Goal: Task Accomplishment & Management: Use online tool/utility

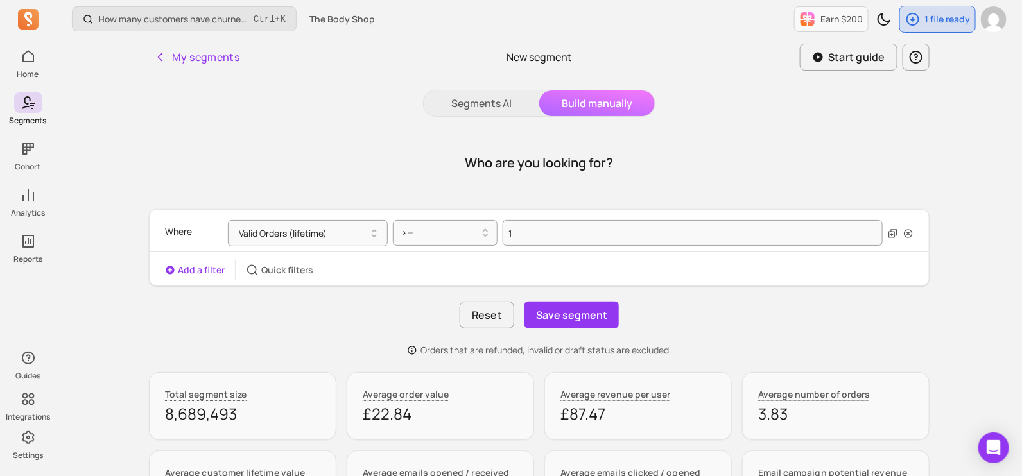
click at [597, 103] on button "Build manually" at bounding box center [597, 104] width 116 height 26
click at [739, 312] on div "Reset Save segment" at bounding box center [539, 315] width 781 height 27
click at [616, 103] on button "Build manually" at bounding box center [597, 104] width 116 height 26
drag, startPoint x: 485, startPoint y: 108, endPoint x: 567, endPoint y: 114, distance: 83.0
click at [485, 108] on button "Segments AI" at bounding box center [482, 104] width 116 height 26
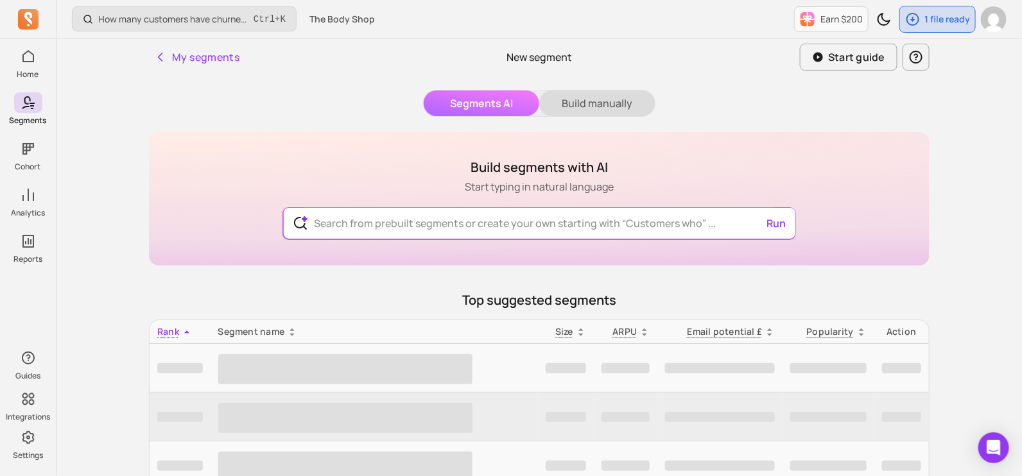
click at [596, 103] on button "Build manually" at bounding box center [597, 104] width 116 height 26
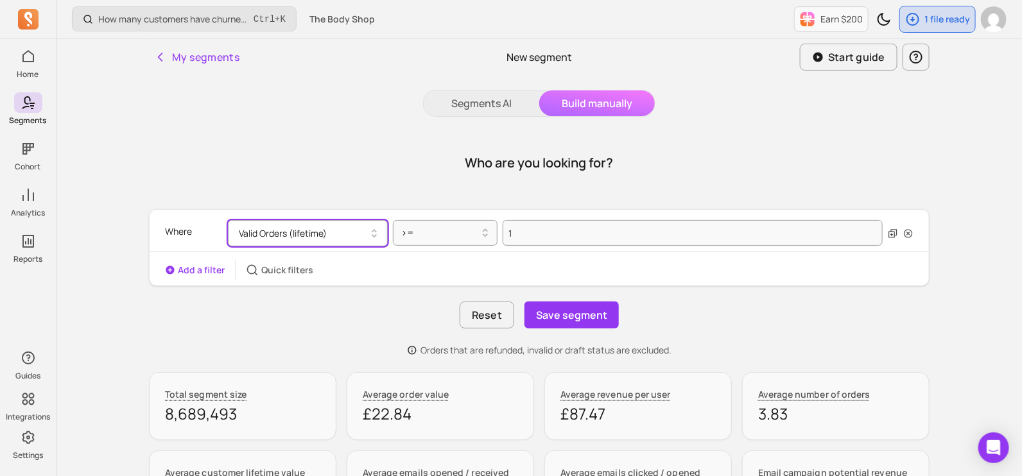
click at [324, 234] on button "Valid Orders (lifetime)" at bounding box center [308, 233] width 160 height 26
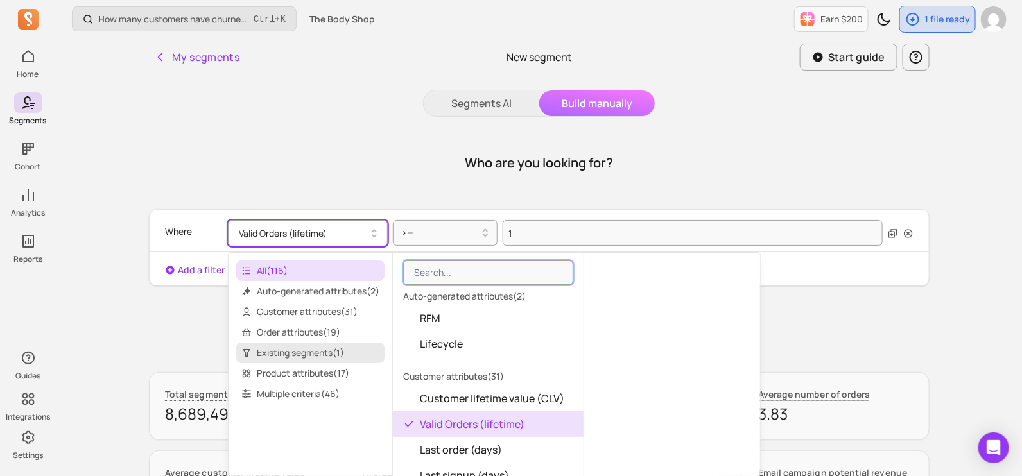
click at [285, 348] on span "Existing segments ( 1 )" at bounding box center [310, 353] width 148 height 21
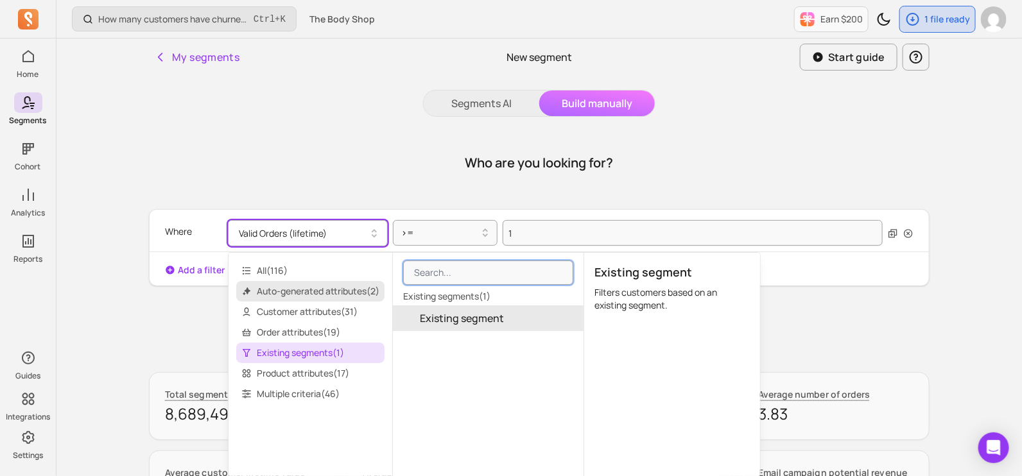
click at [302, 289] on span "Auto-generated attributes ( 2 )" at bounding box center [310, 291] width 148 height 21
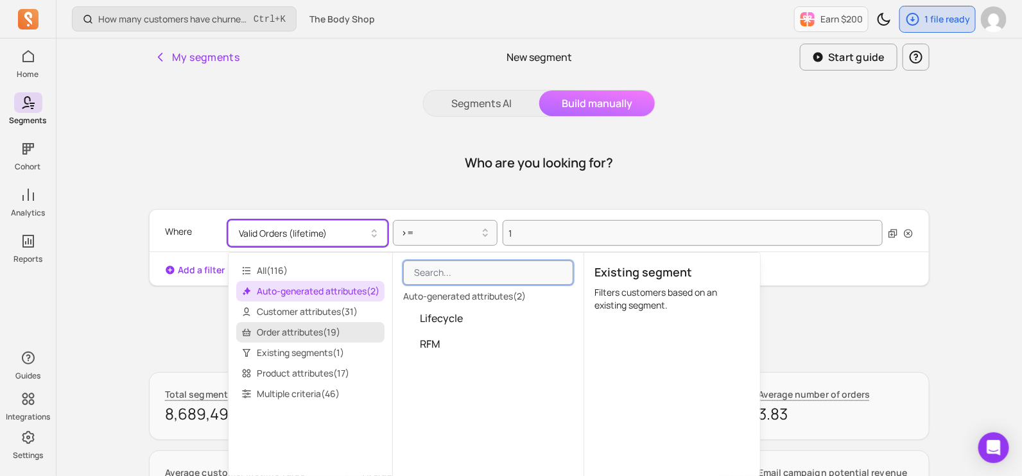
click at [315, 334] on span "Order attributes ( 19 )" at bounding box center [310, 332] width 148 height 21
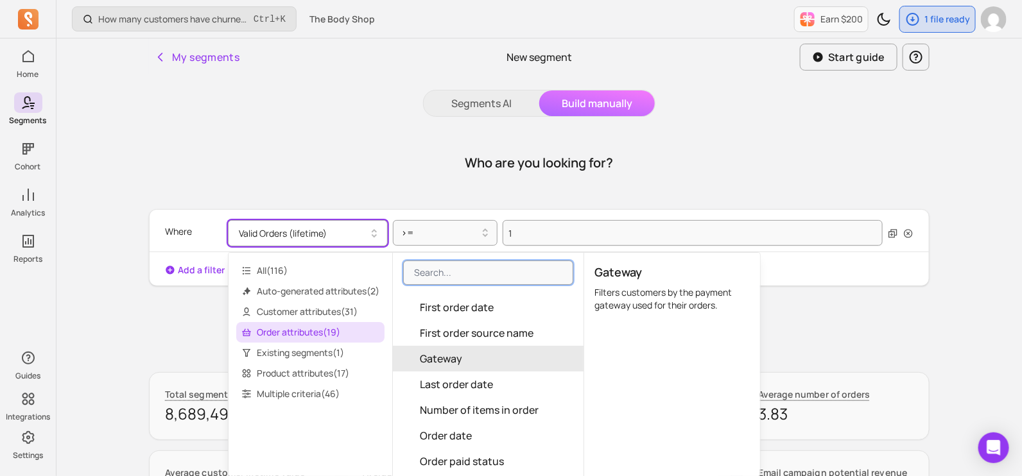
scroll to position [160, 0]
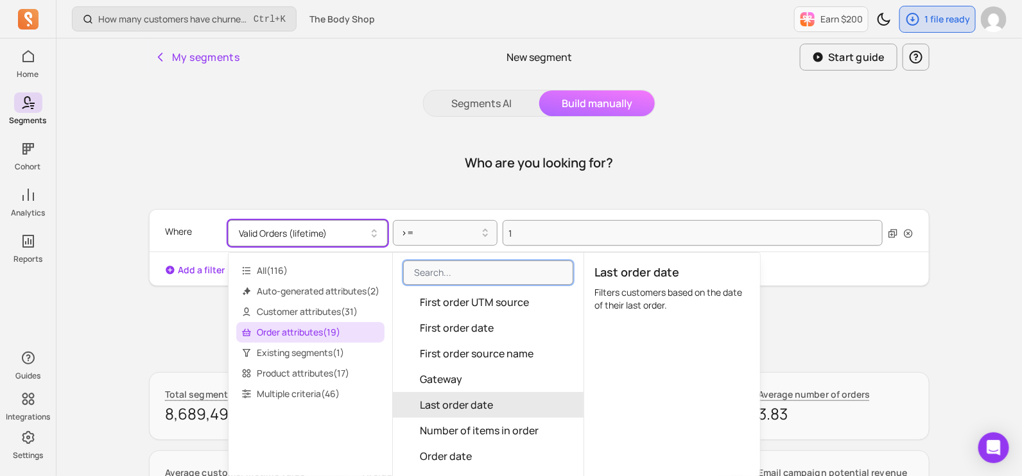
click at [490, 397] on span "Last order date" at bounding box center [456, 404] width 73 height 15
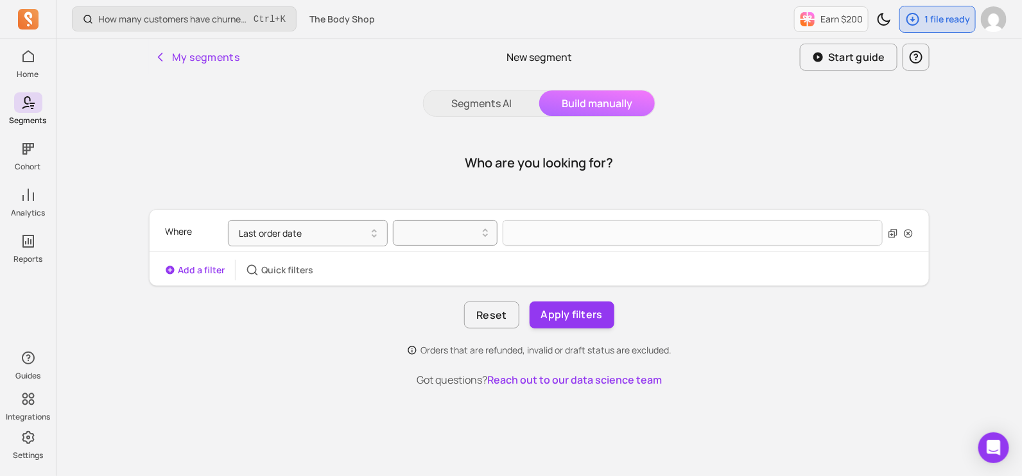
click at [918, 135] on div "Who are you looking for?" at bounding box center [539, 163] width 781 height 62
click at [189, 56] on button "My segments" at bounding box center [197, 57] width 96 height 26
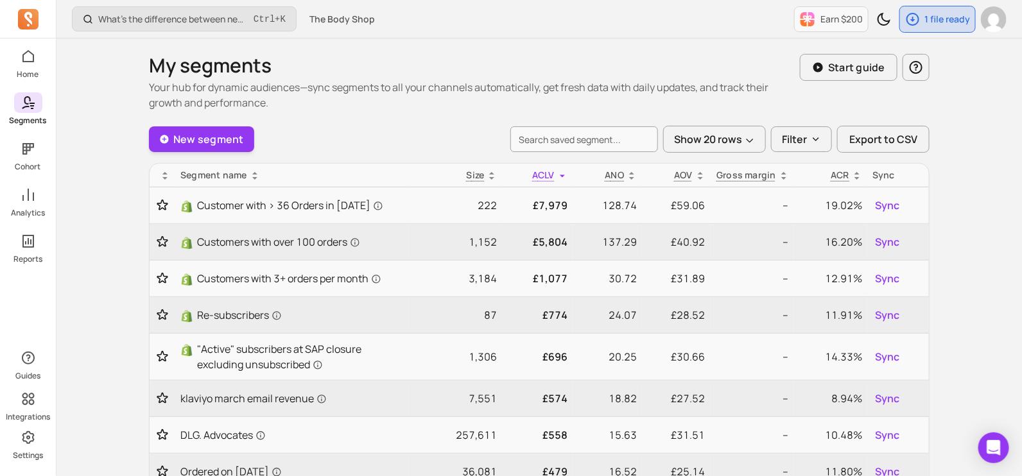
click at [30, 107] on icon at bounding box center [28, 102] width 15 height 15
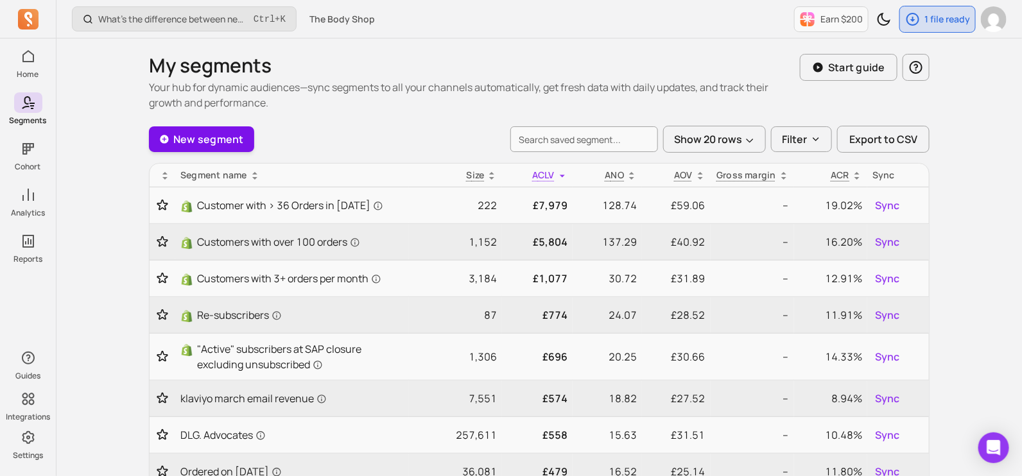
click at [202, 135] on link "New segment" at bounding box center [201, 139] width 105 height 26
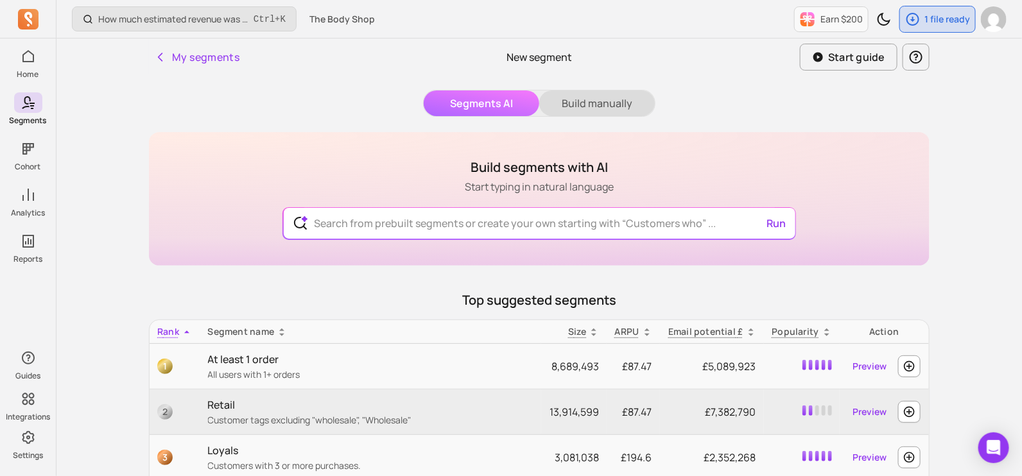
click at [580, 104] on button "Build manually" at bounding box center [597, 104] width 116 height 26
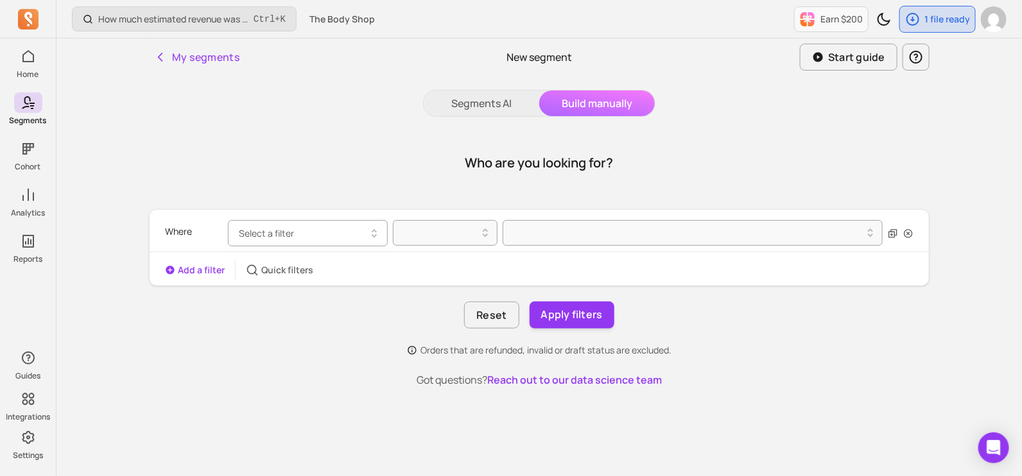
click at [302, 234] on button "Select a filter" at bounding box center [308, 233] width 160 height 26
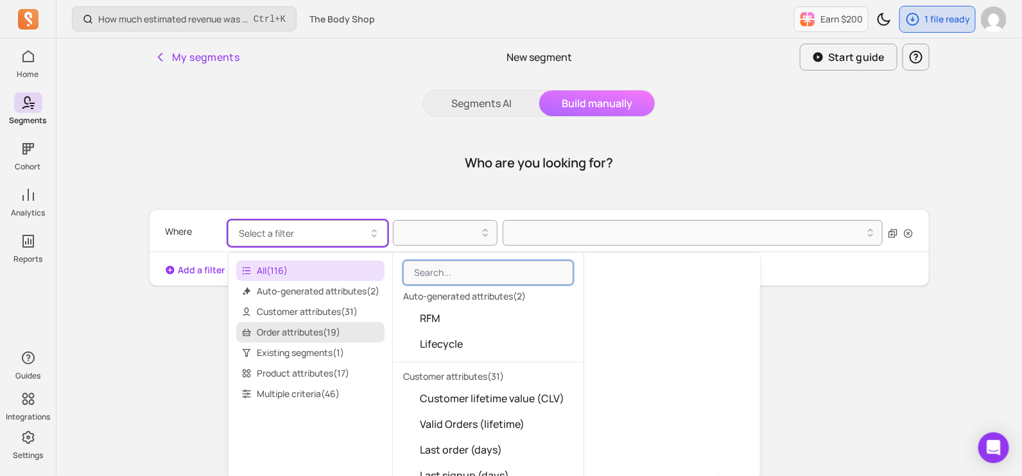
click at [298, 334] on span "Order attributes ( 19 )" at bounding box center [310, 332] width 148 height 21
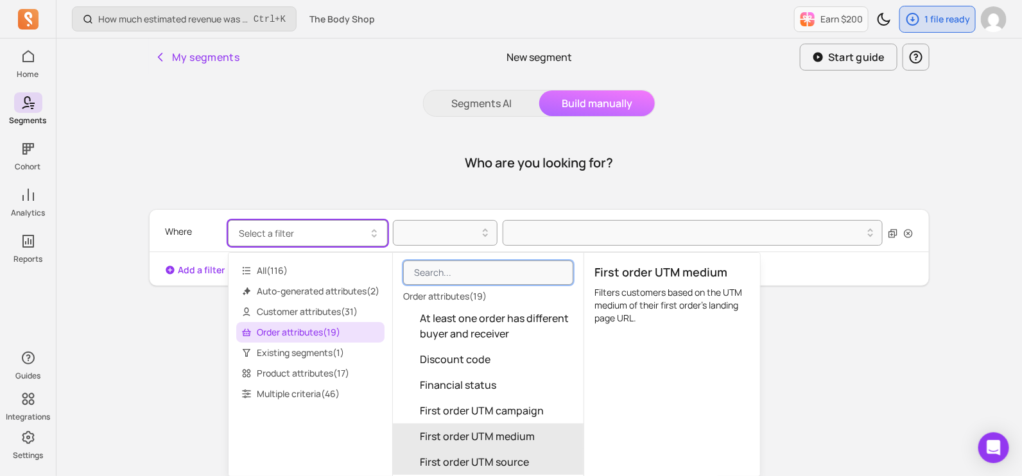
scroll to position [160, 0]
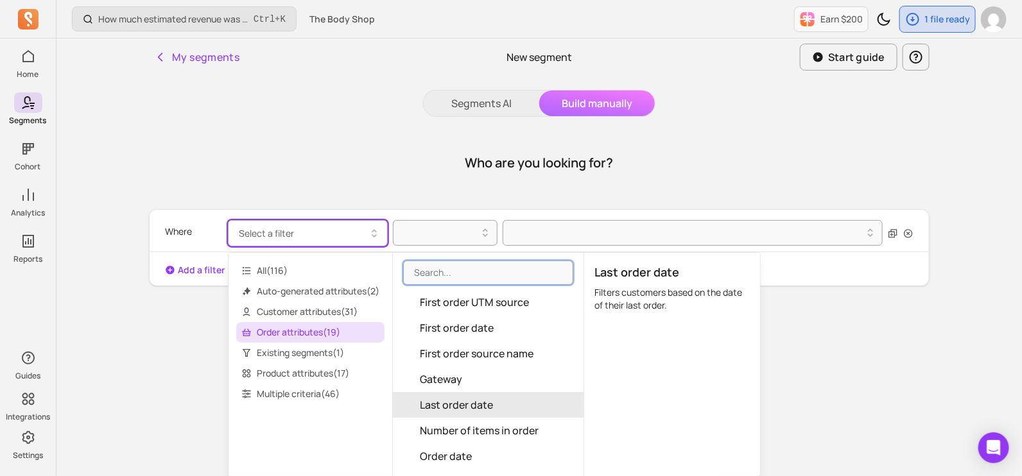
click at [517, 397] on button "Last order date" at bounding box center [488, 405] width 191 height 26
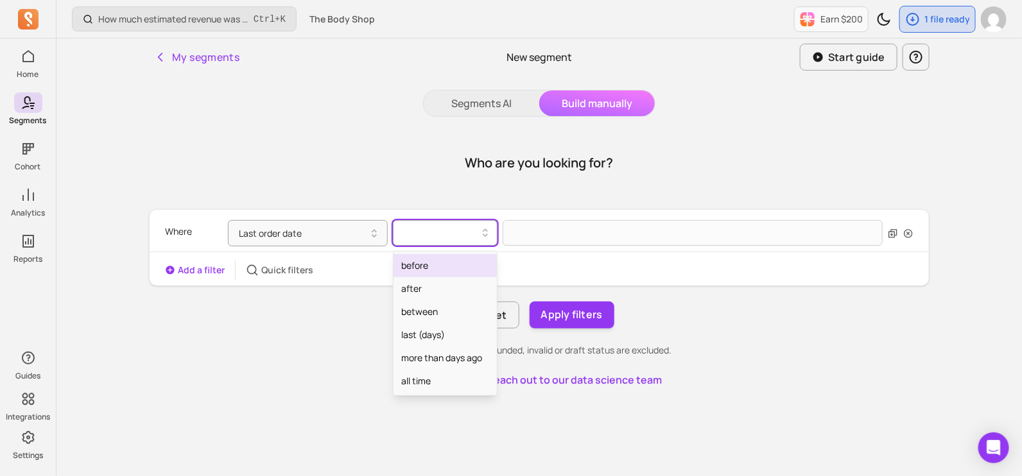
click at [462, 236] on div at bounding box center [440, 232] width 78 height 15
click at [451, 335] on div "last (days)" at bounding box center [444, 335] width 103 height 23
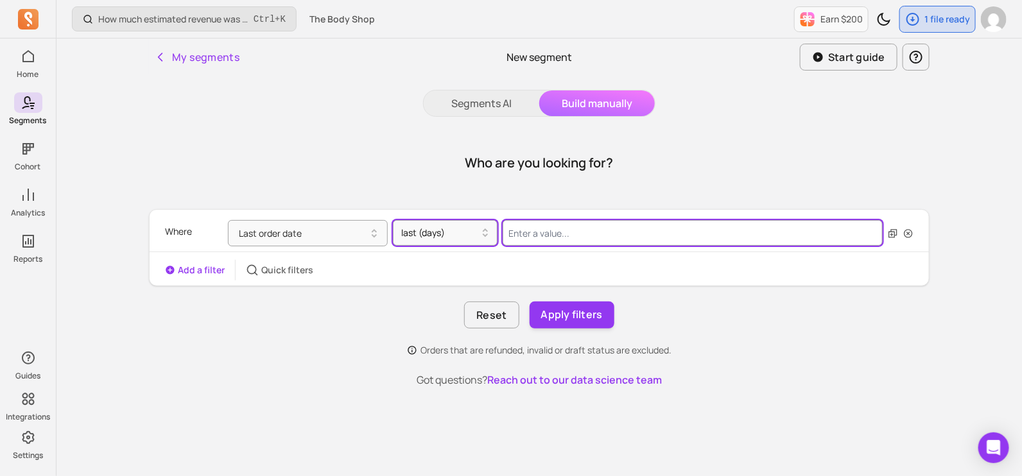
click at [539, 239] on input "Value for filter clause" at bounding box center [693, 233] width 380 height 26
type input "365"
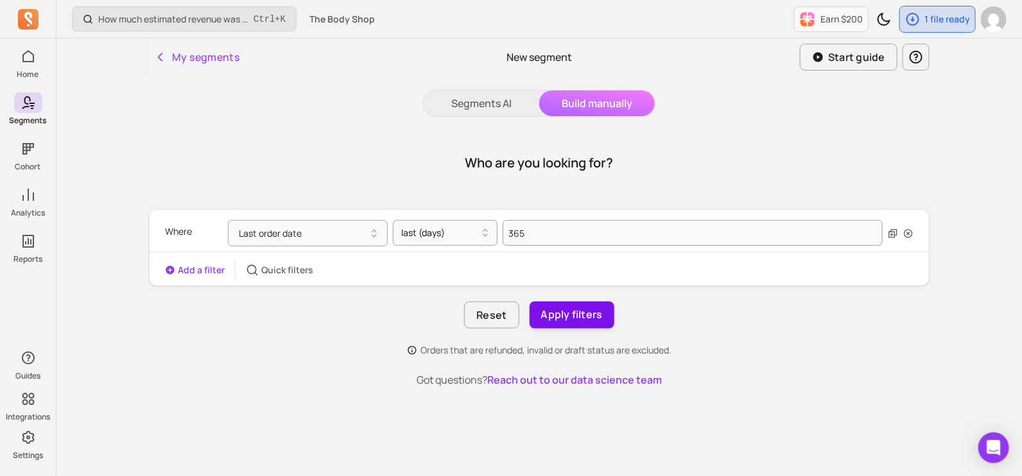
click at [567, 311] on button "Apply filters" at bounding box center [572, 315] width 85 height 27
